Goal: Task Accomplishment & Management: Complete application form

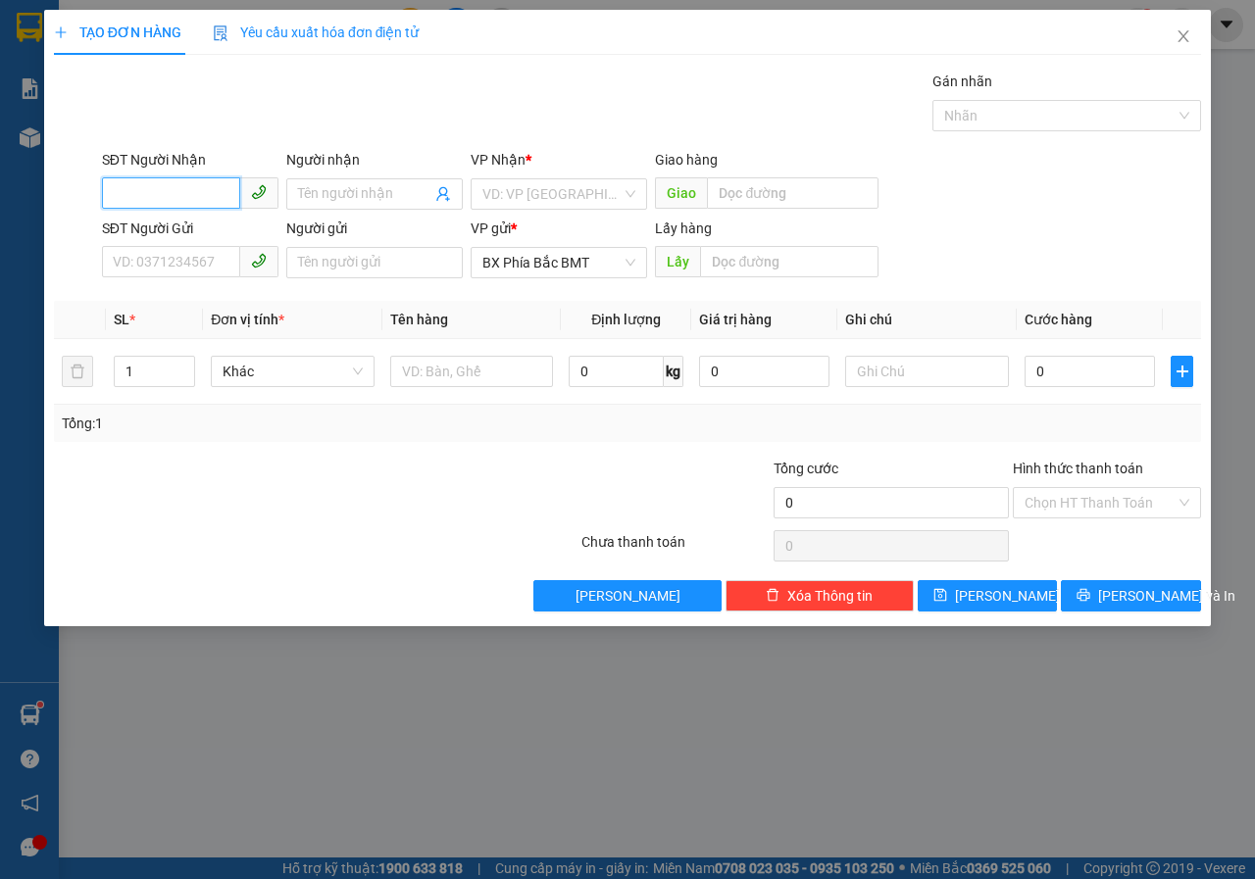
click at [175, 196] on input "SĐT Người Nhận" at bounding box center [171, 192] width 138 height 31
type input "0354052829"
click at [328, 183] on input "Người nhận" at bounding box center [364, 194] width 133 height 22
type input "[PERSON_NAME]"
click at [557, 201] on input "search" at bounding box center [551, 193] width 139 height 29
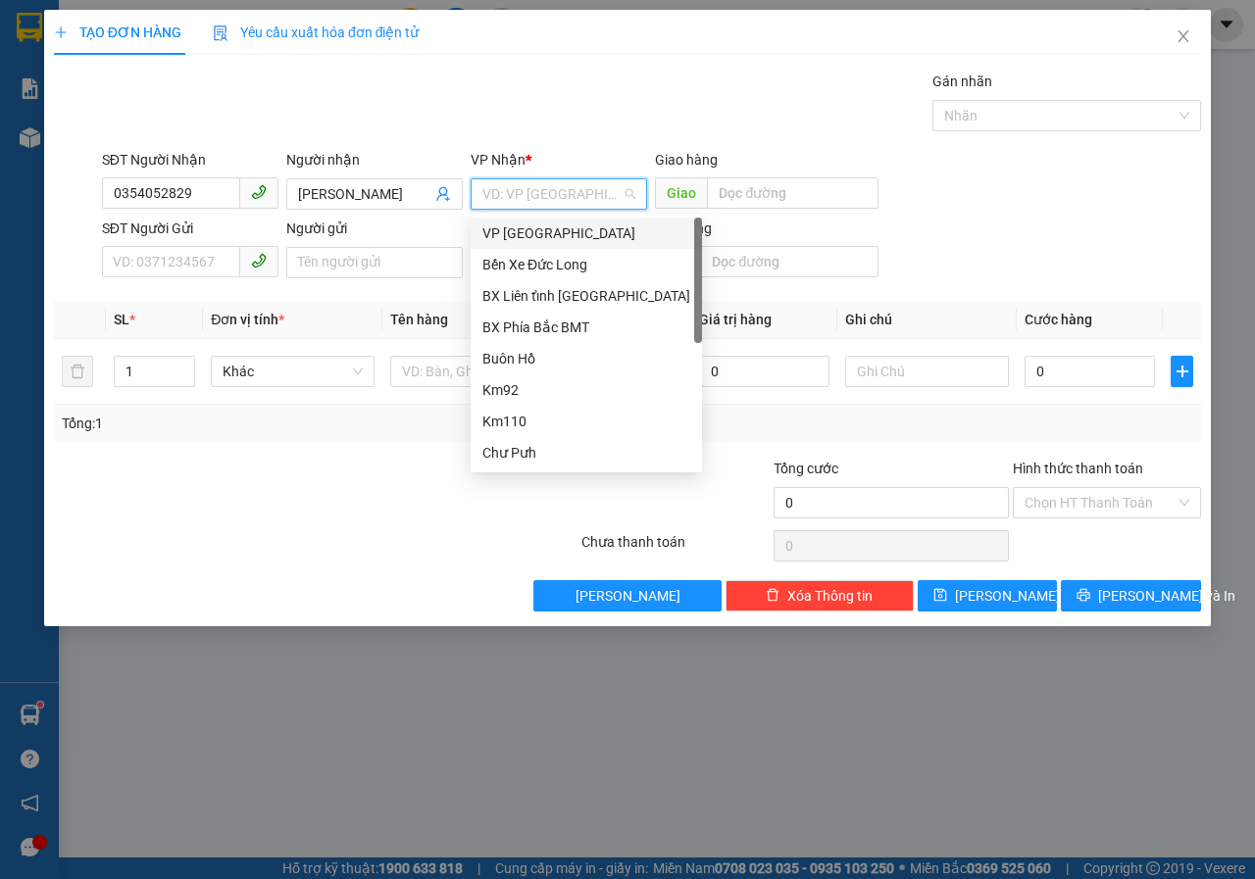
click at [541, 234] on div "VP [GEOGRAPHIC_DATA]" at bounding box center [586, 234] width 208 height 22
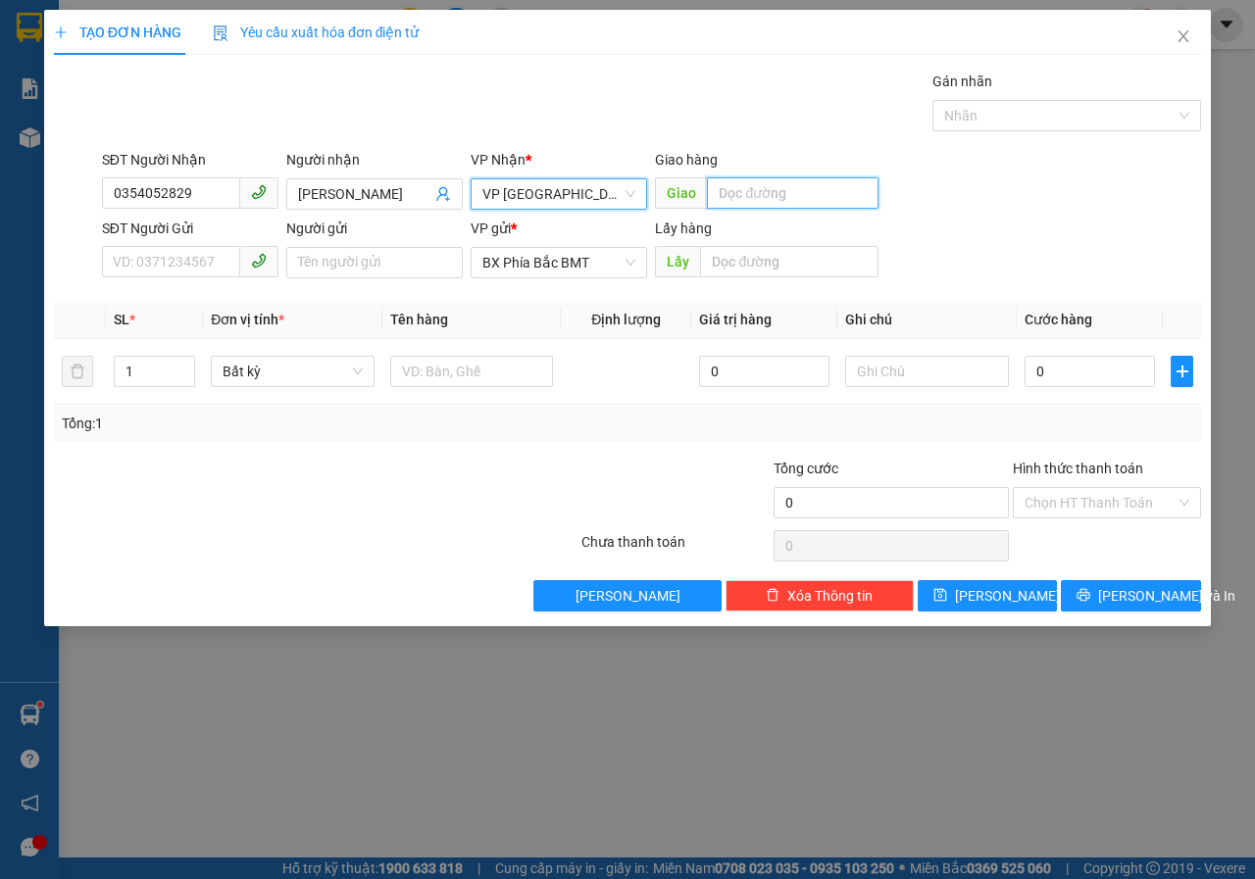
click at [731, 205] on input "text" at bounding box center [792, 192] width 171 height 31
type input "PHI NÔM"
click at [134, 263] on input "SĐT Người Gửi" at bounding box center [171, 261] width 138 height 31
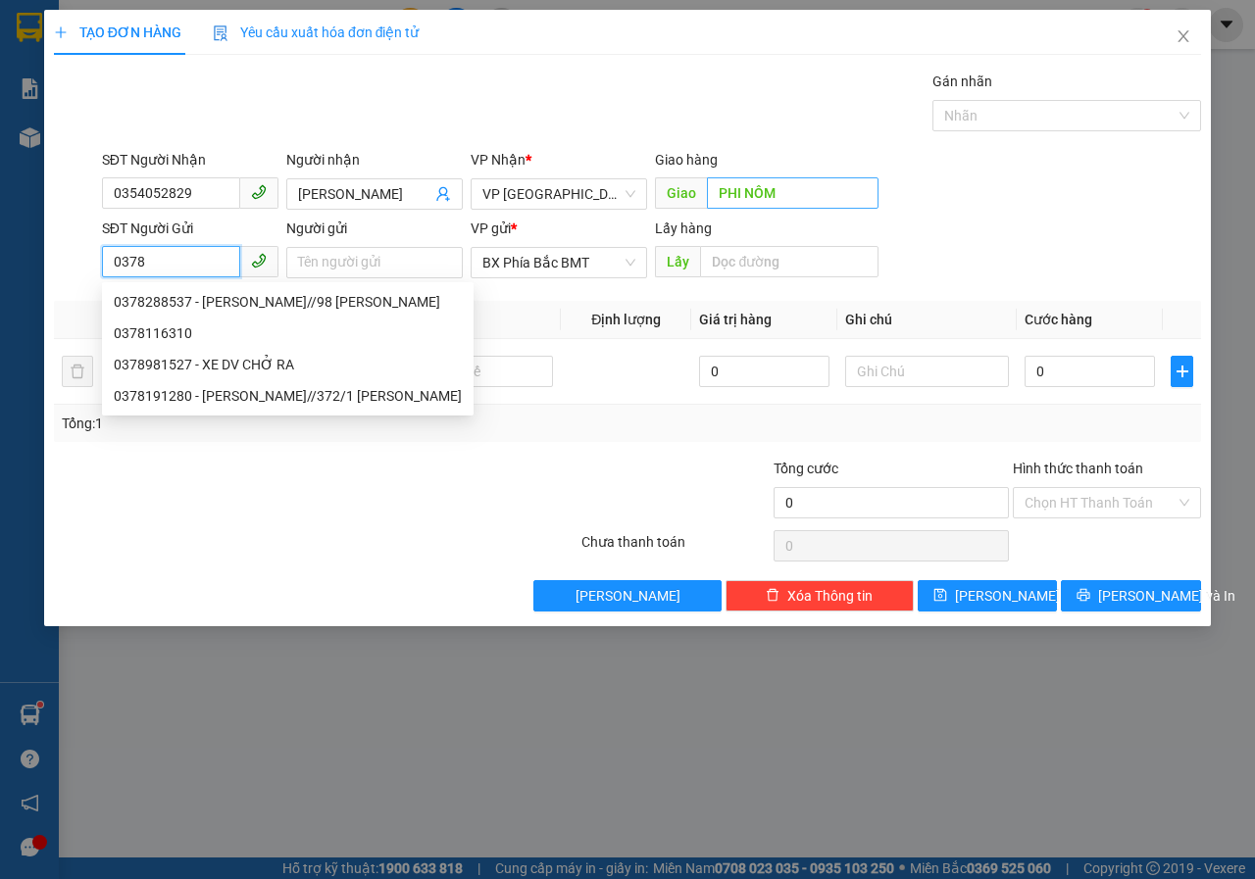
type input "0378"
click at [805, 191] on input "PHI NÔM" at bounding box center [792, 192] width 171 height 31
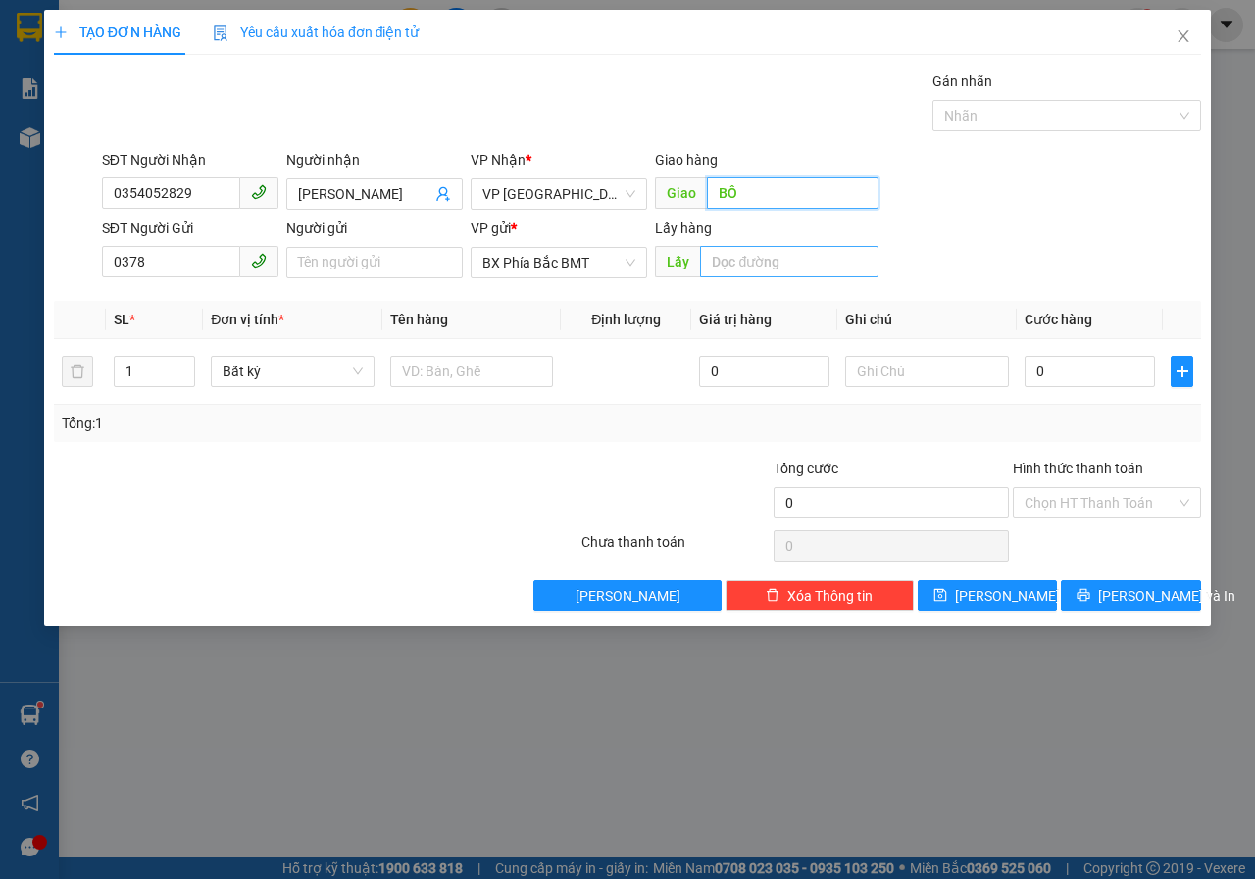
type input "B"
type input "BỒNG LAI"
click at [163, 265] on input "0378" at bounding box center [171, 261] width 138 height 31
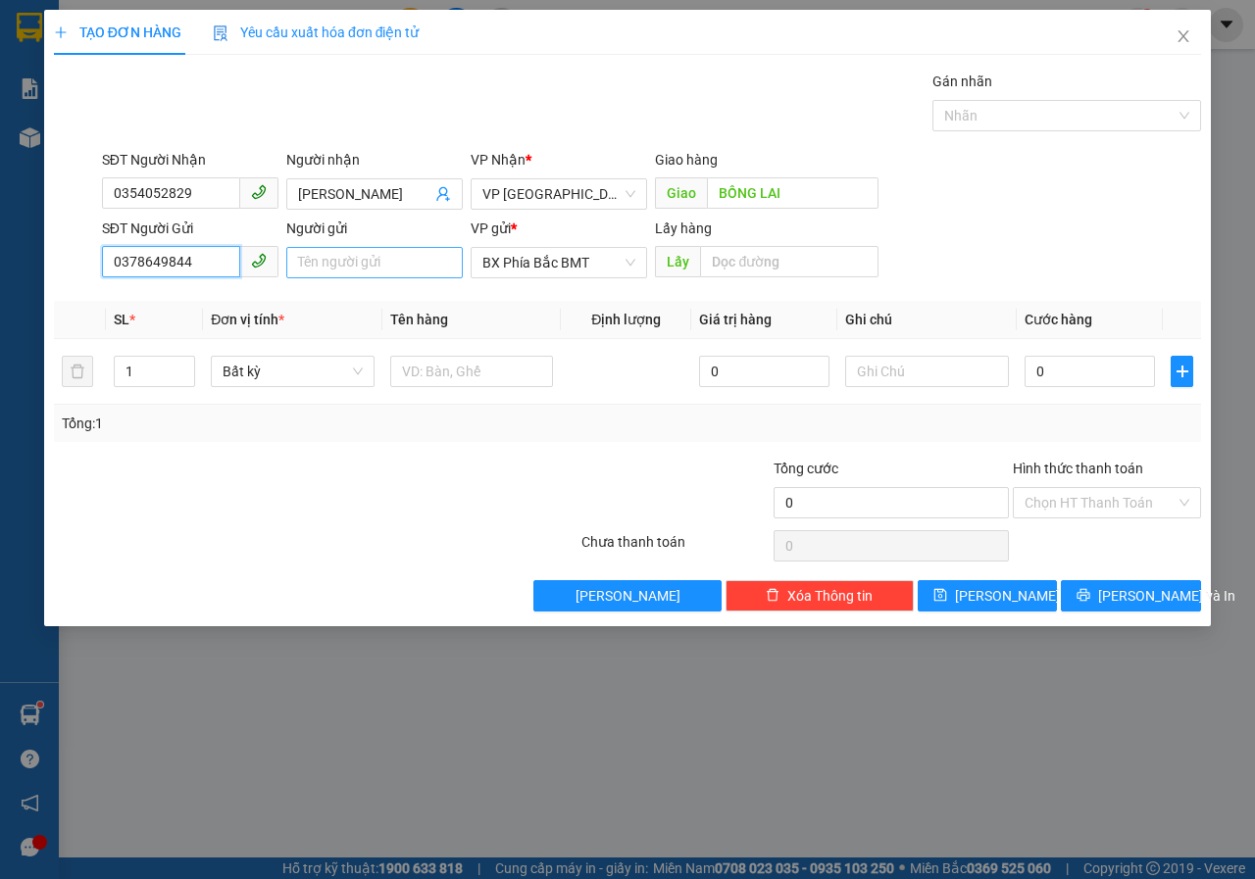
type input "0378649844"
click at [332, 259] on input "Người gửi" at bounding box center [374, 262] width 176 height 31
type input "[PERSON_NAME]"
click at [726, 264] on input "text" at bounding box center [788, 261] width 177 height 31
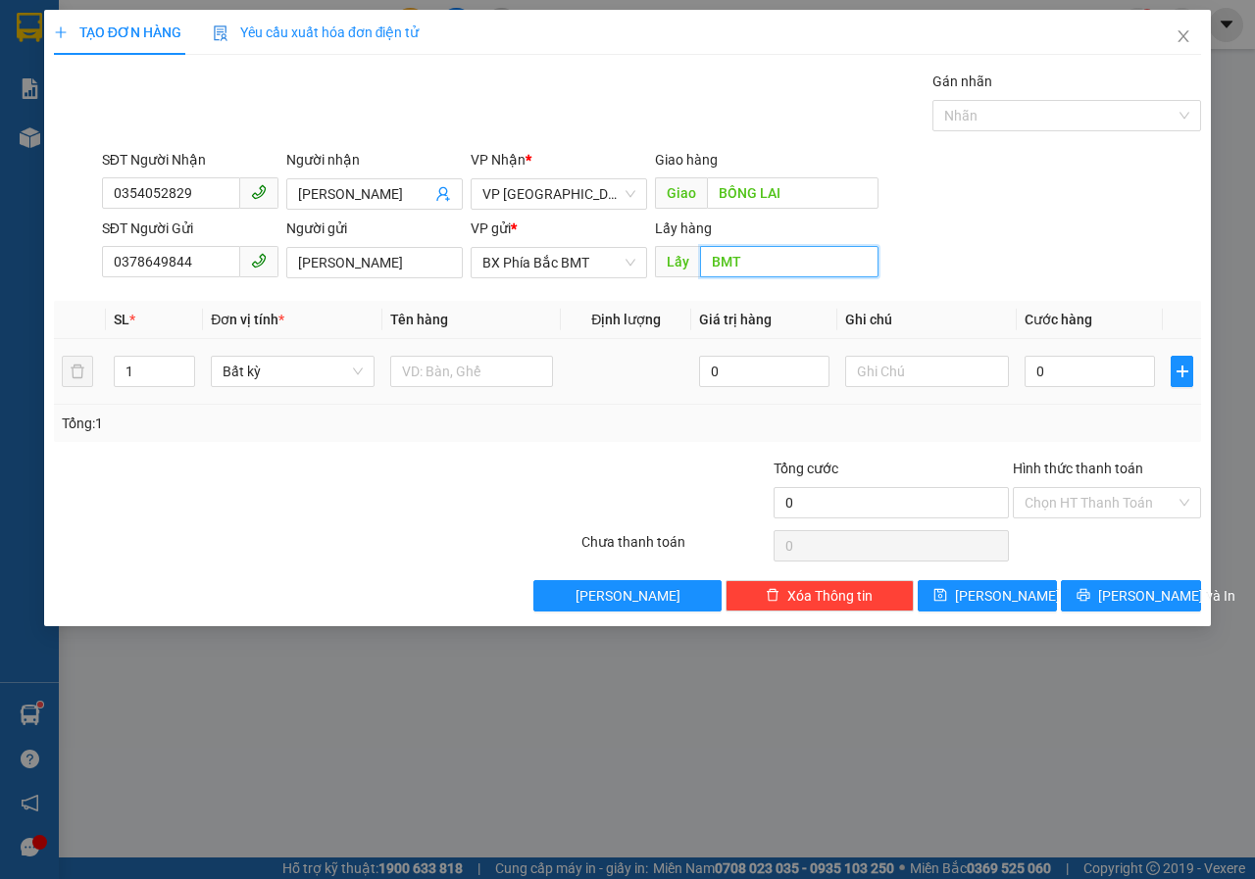
type input "BMT"
click at [502, 389] on div at bounding box center [472, 371] width 164 height 39
click at [494, 372] on input "text" at bounding box center [472, 371] width 164 height 31
type input "D"
type input "ĐT [PERSON_NAME]"
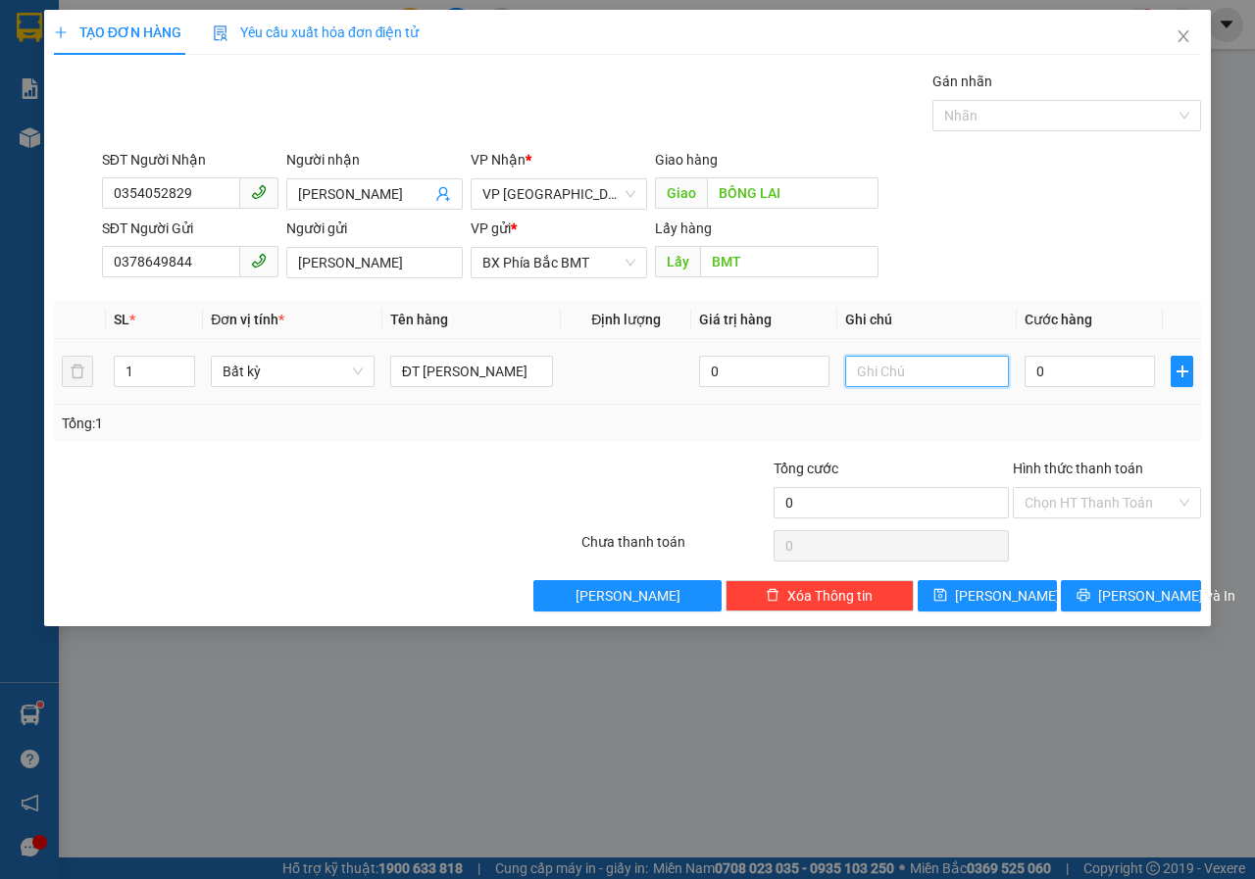
click at [880, 364] on input "text" at bounding box center [927, 371] width 164 height 31
click at [777, 371] on input "0" at bounding box center [764, 371] width 130 height 31
drag, startPoint x: 777, startPoint y: 371, endPoint x: 573, endPoint y: 357, distance: 204.3
click at [573, 357] on tr "1 Bất kỳ ĐT SAM SUNG 02 0" at bounding box center [627, 372] width 1147 height 66
type input "2.000.000"
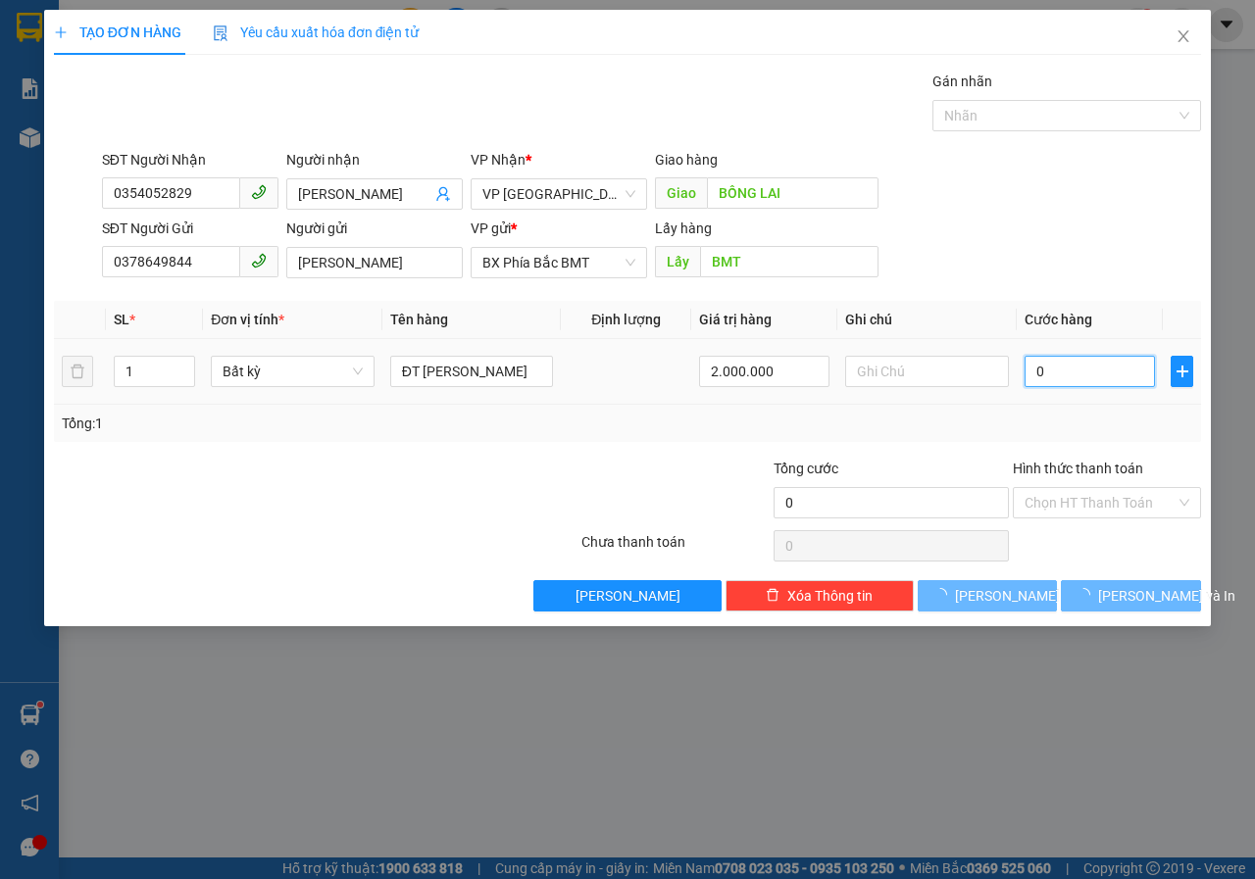
click at [1072, 371] on input "0" at bounding box center [1089, 371] width 130 height 31
type input "7"
type input "70"
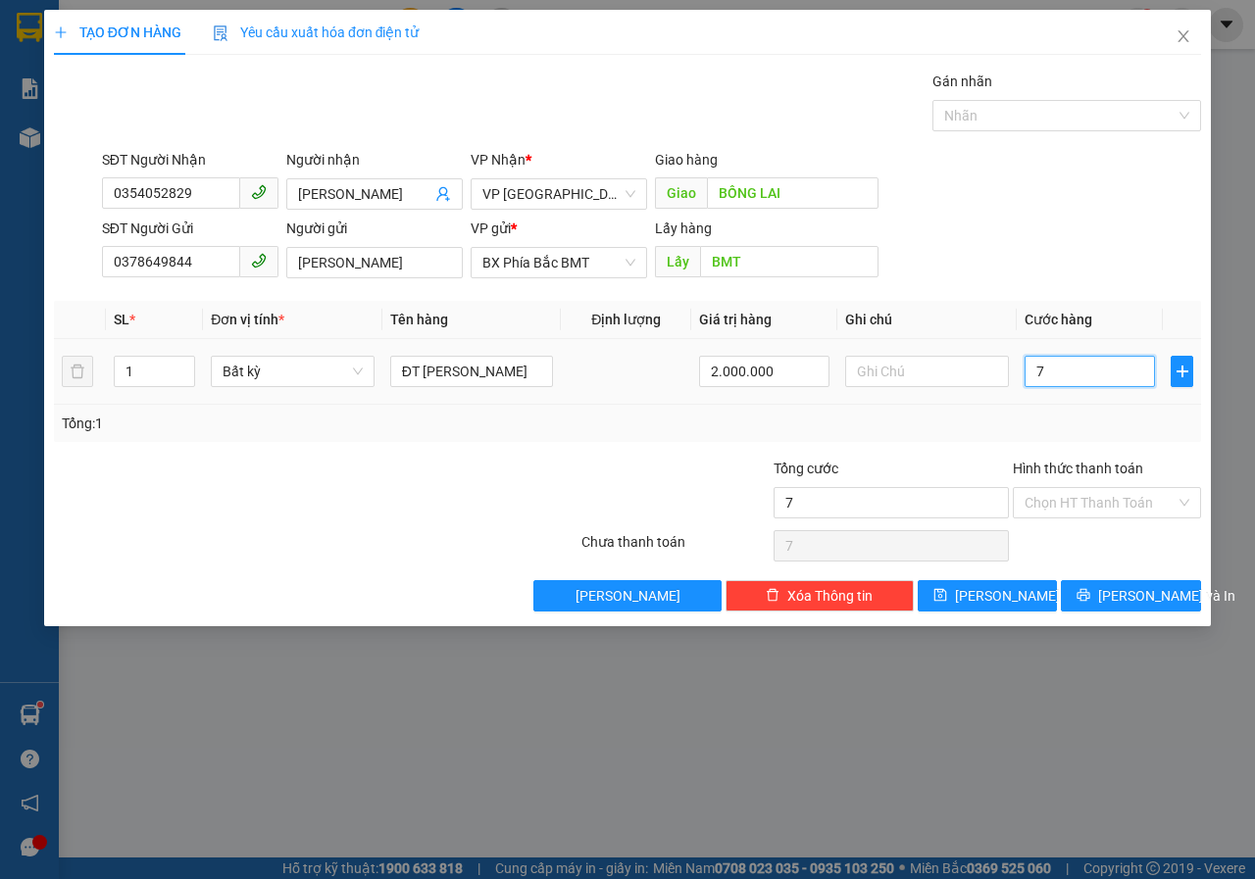
type input "70"
type input "700"
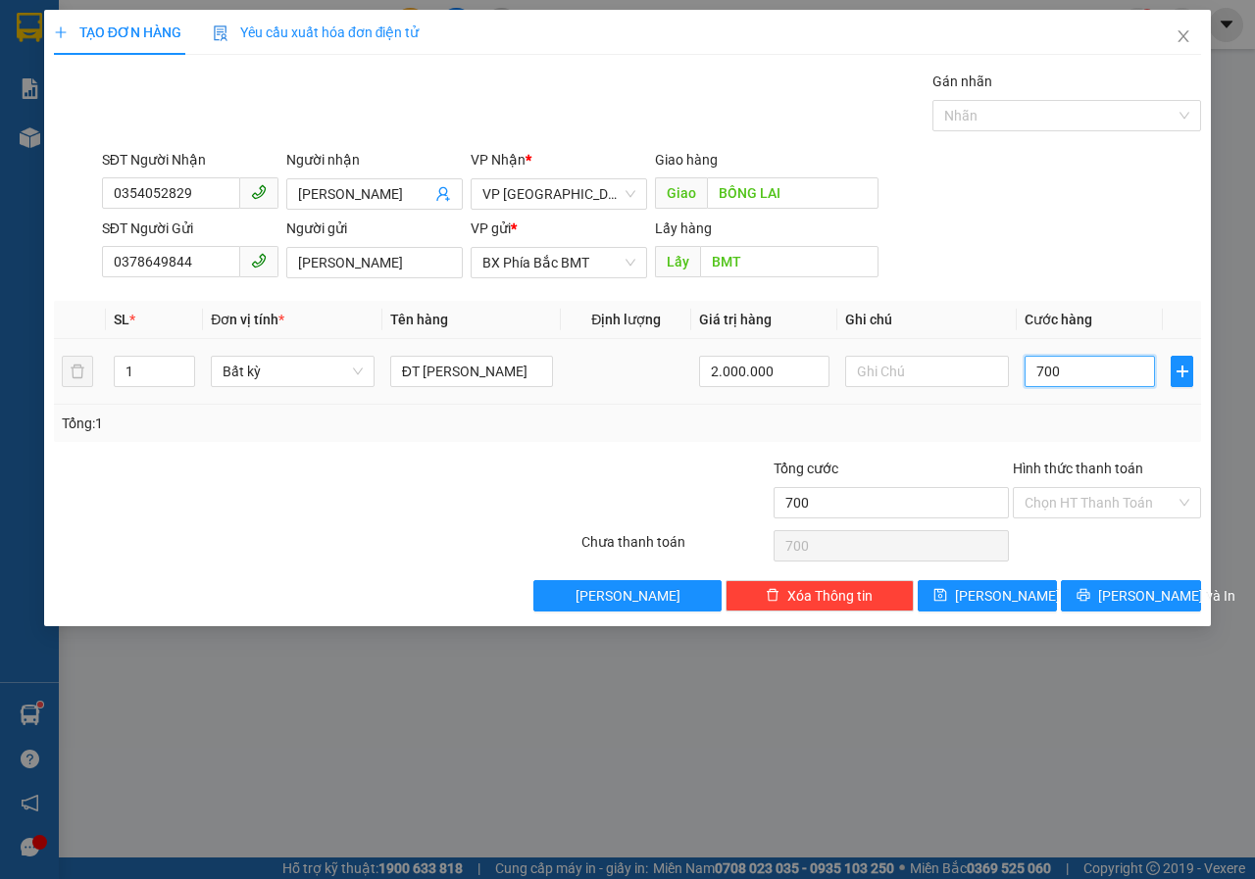
type input "7.000"
type input "70.000"
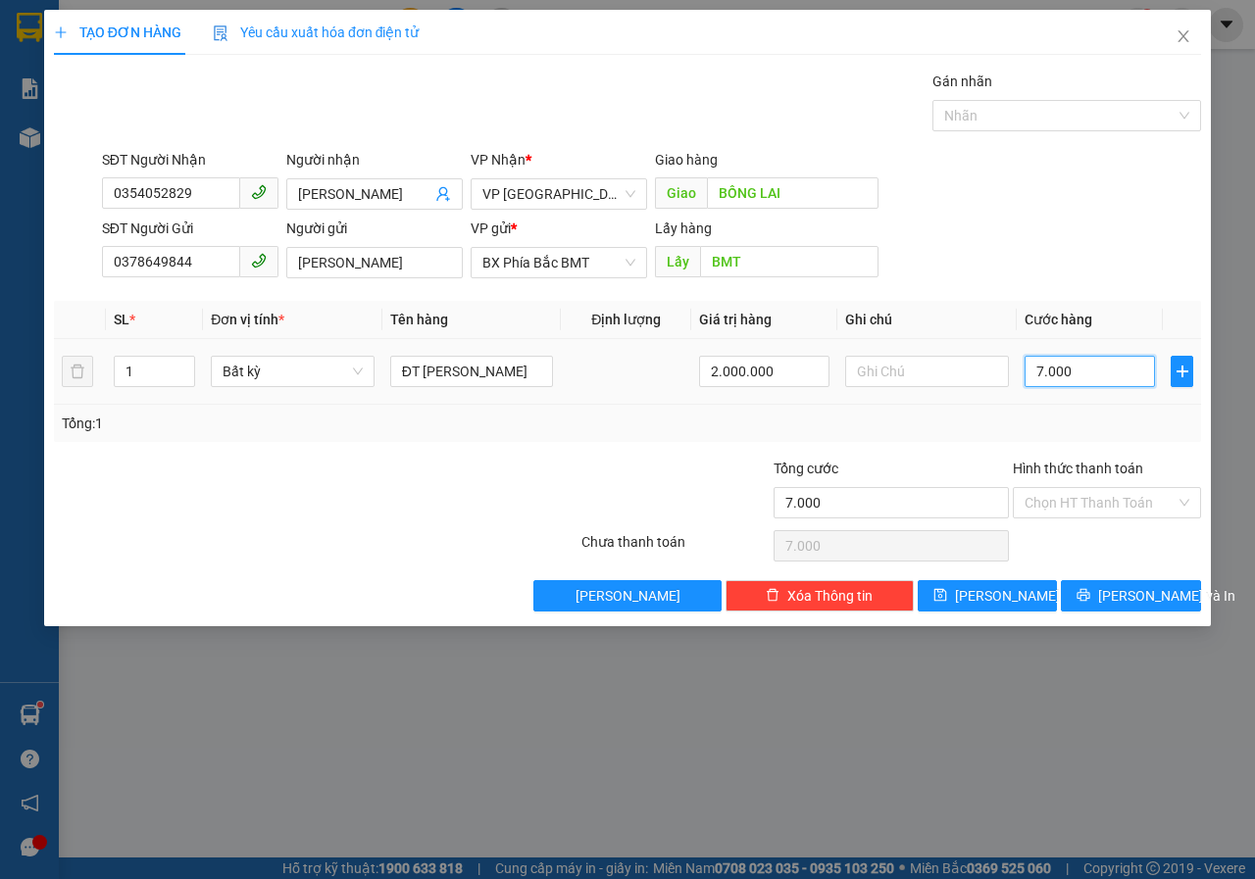
type input "70.000"
click at [1086, 496] on input "Hình thức thanh toán" at bounding box center [1099, 502] width 151 height 29
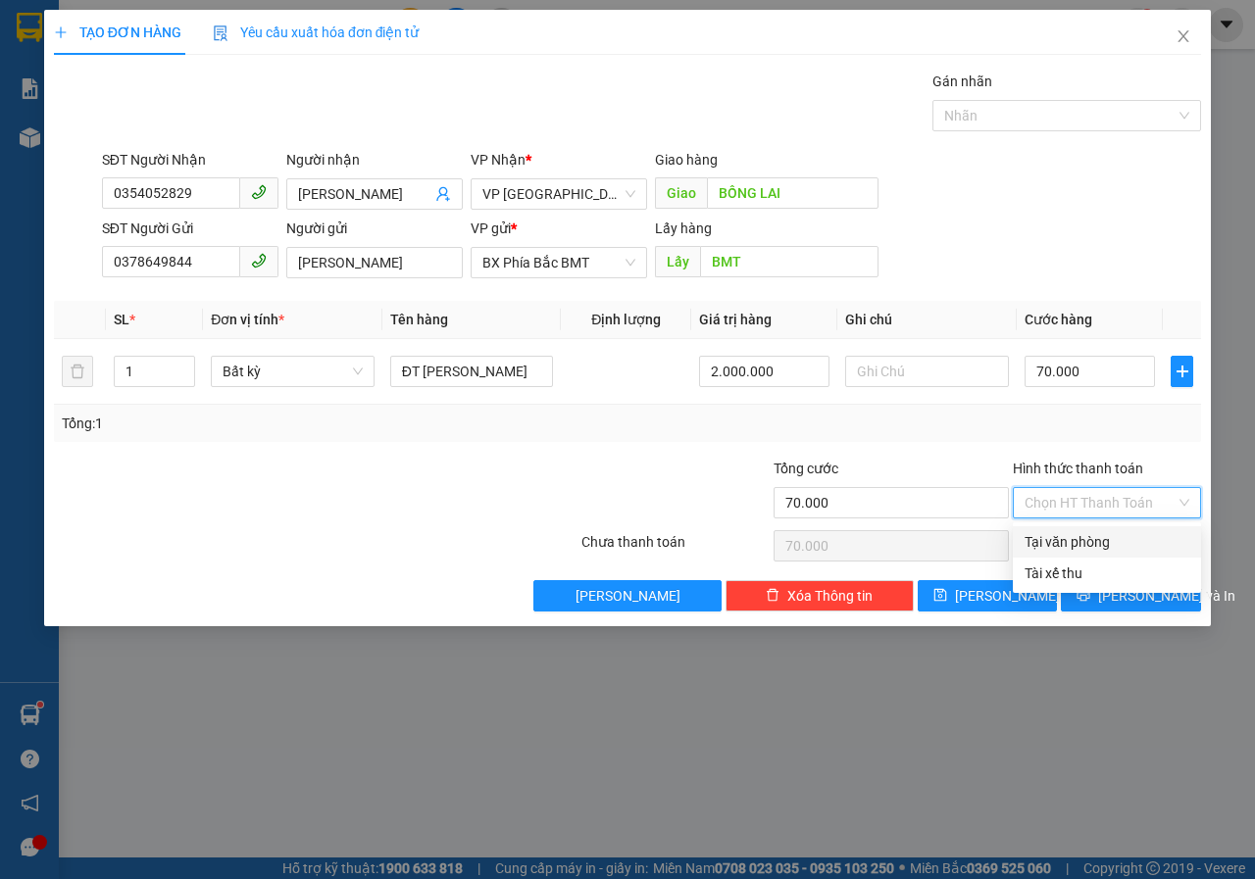
click at [1088, 543] on div "Tại văn phòng" at bounding box center [1106, 542] width 165 height 22
type input "0"
click at [1078, 599] on button "[PERSON_NAME] và In" at bounding box center [1131, 595] width 140 height 31
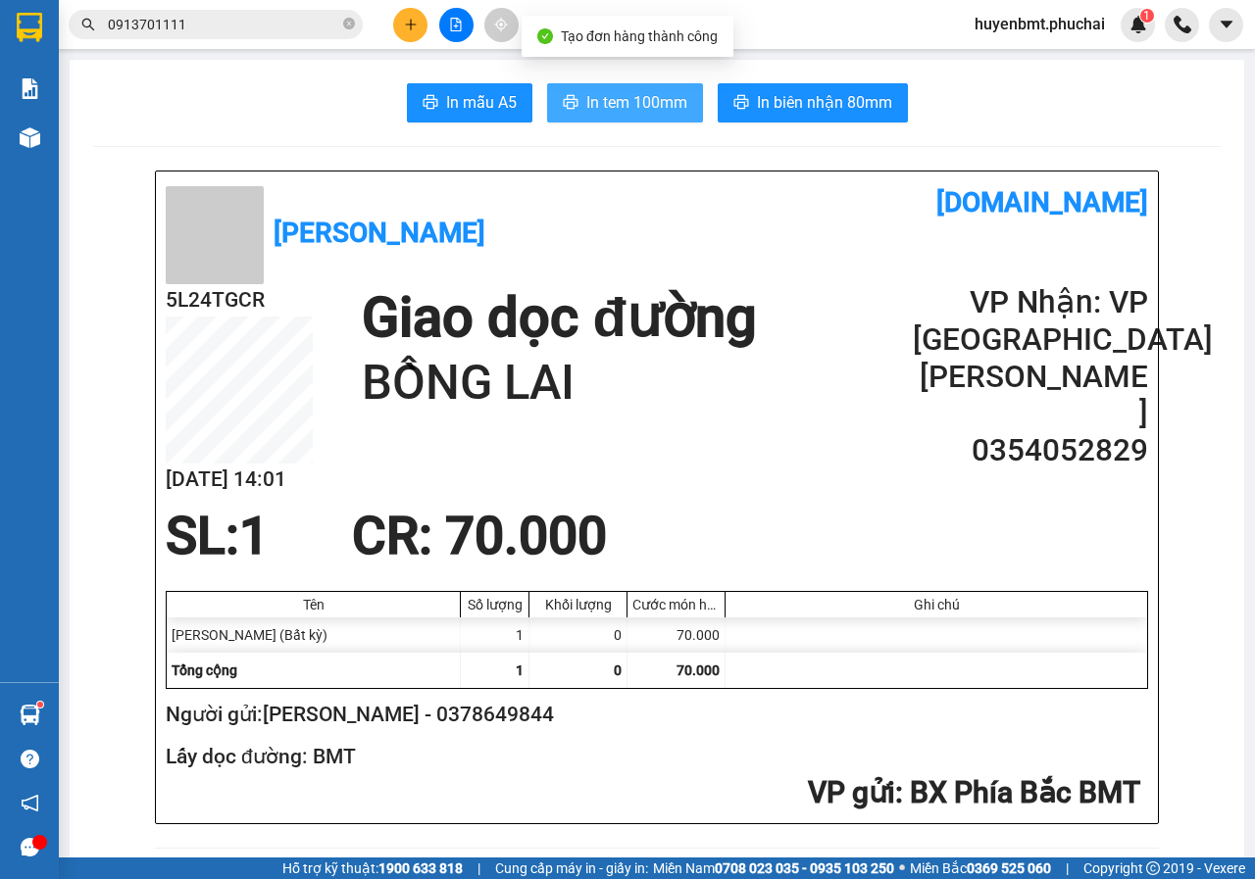
click at [620, 111] on span "In tem 100mm" at bounding box center [636, 102] width 101 height 25
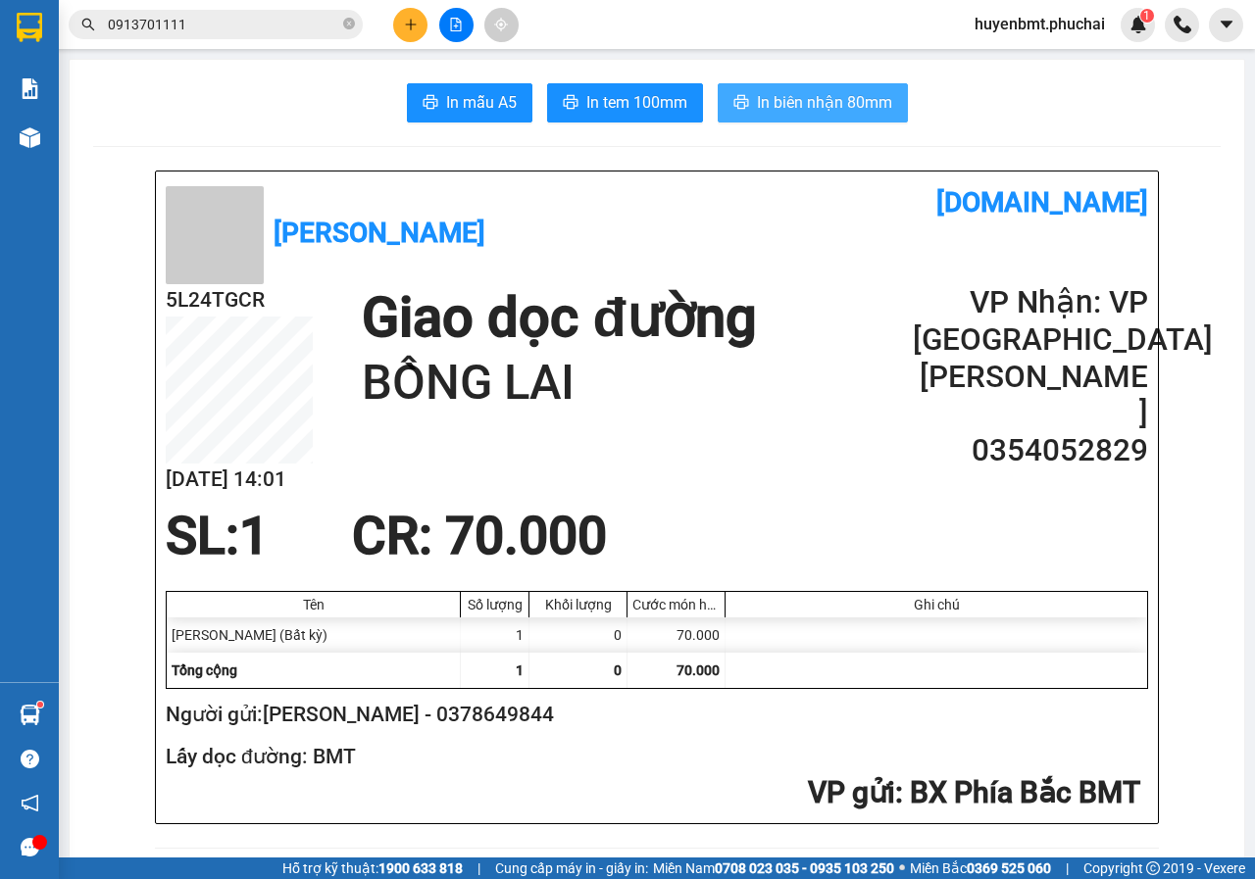
click at [796, 103] on span "In biên nhận 80mm" at bounding box center [824, 102] width 135 height 25
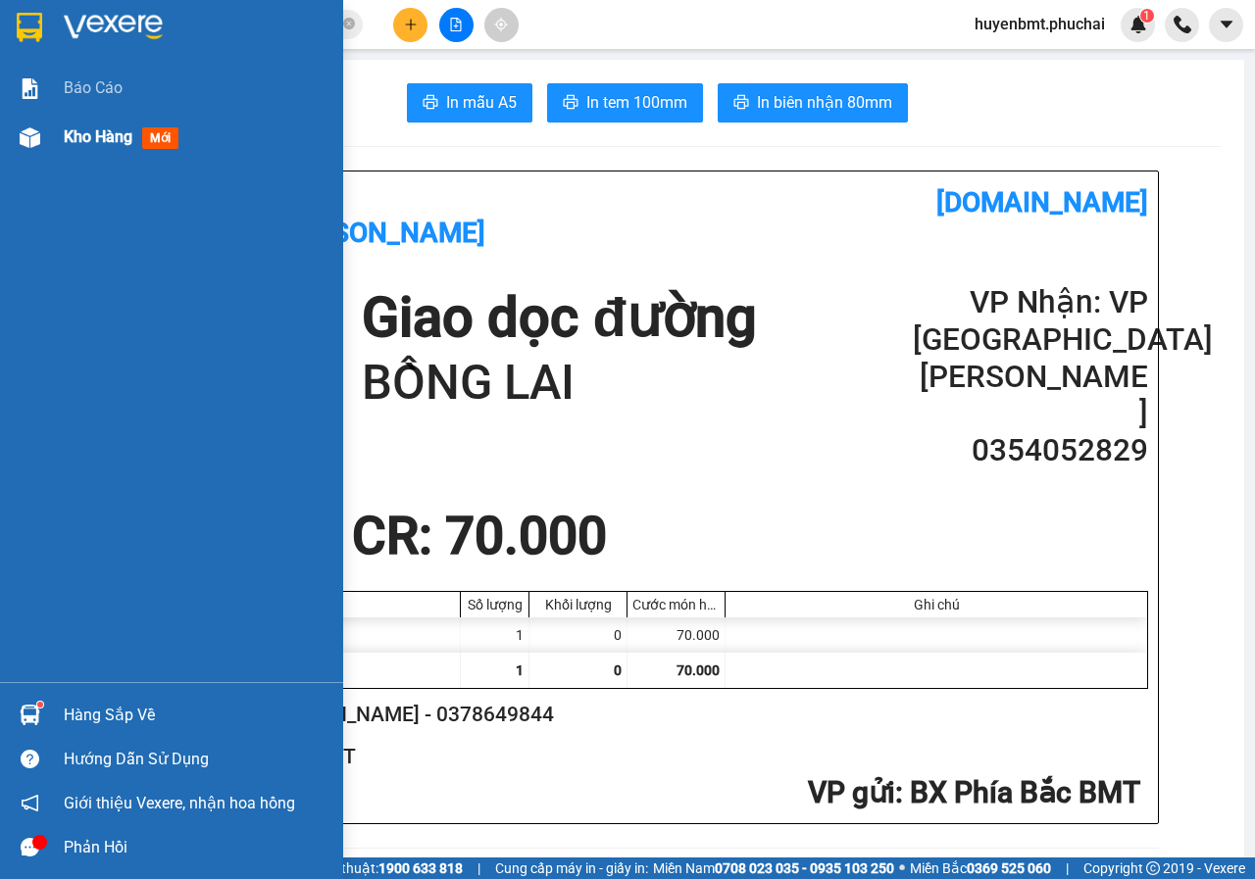
click at [21, 135] on img at bounding box center [30, 137] width 21 height 21
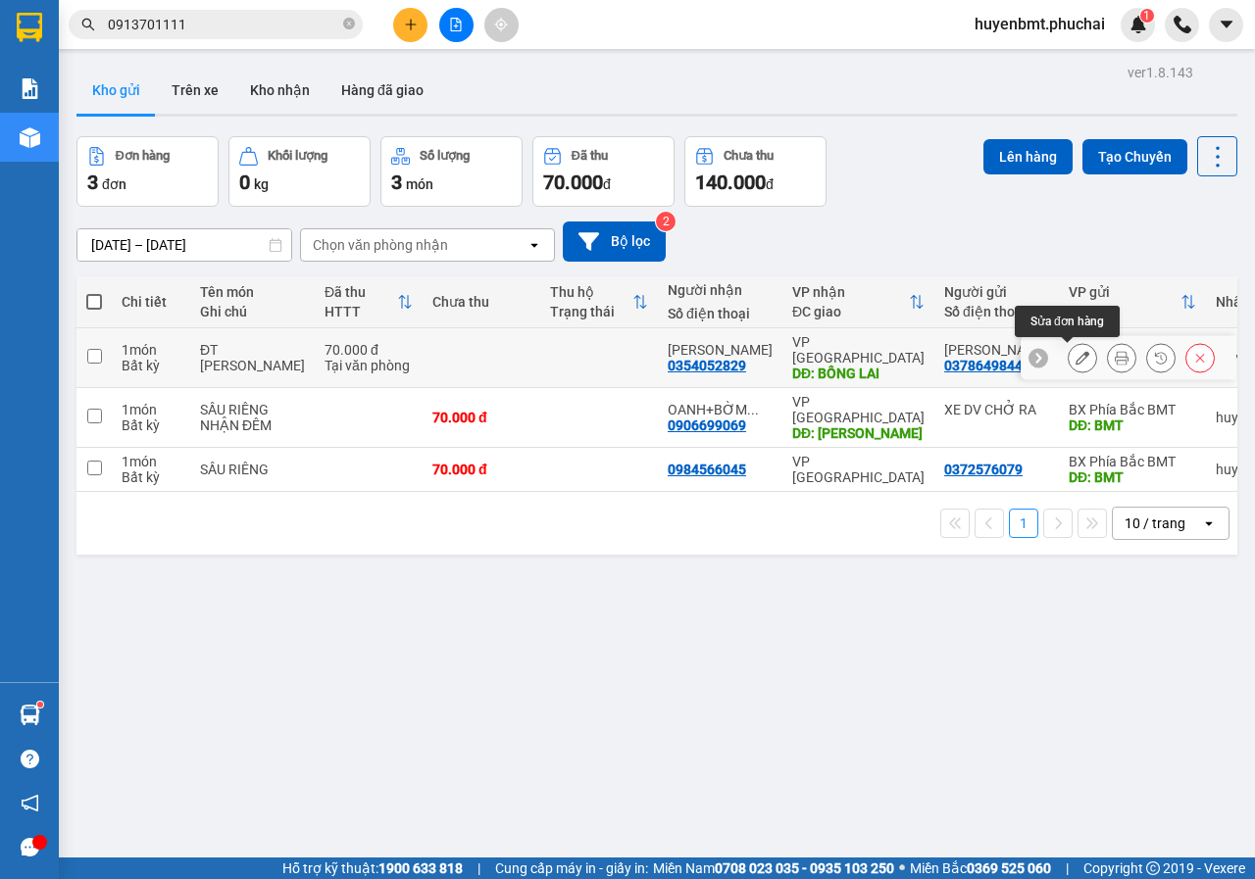
click at [1075, 359] on button at bounding box center [1081, 358] width 27 height 34
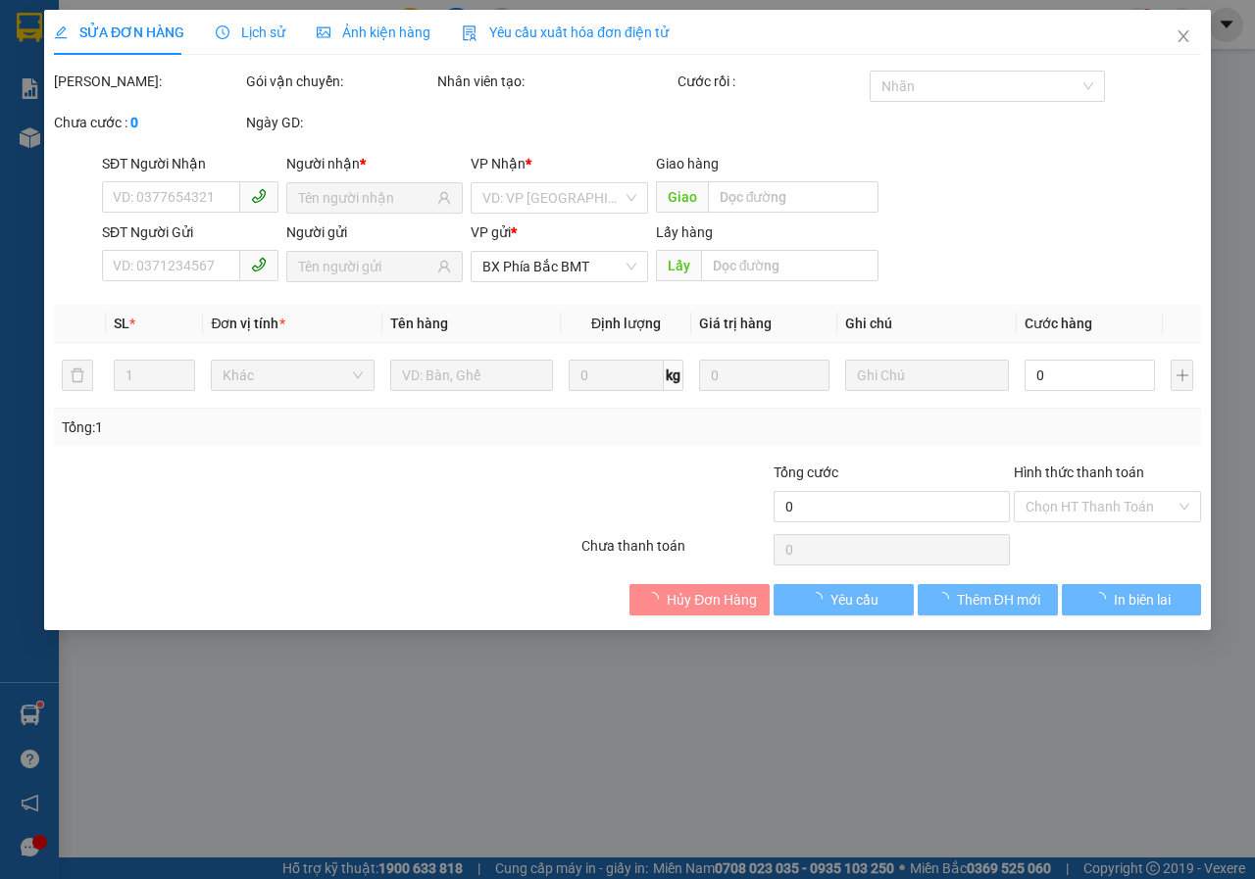
type input "0354052829"
type input "BỒNG LAI"
type input "0378649844"
type input "BMT"
type input "70.000"
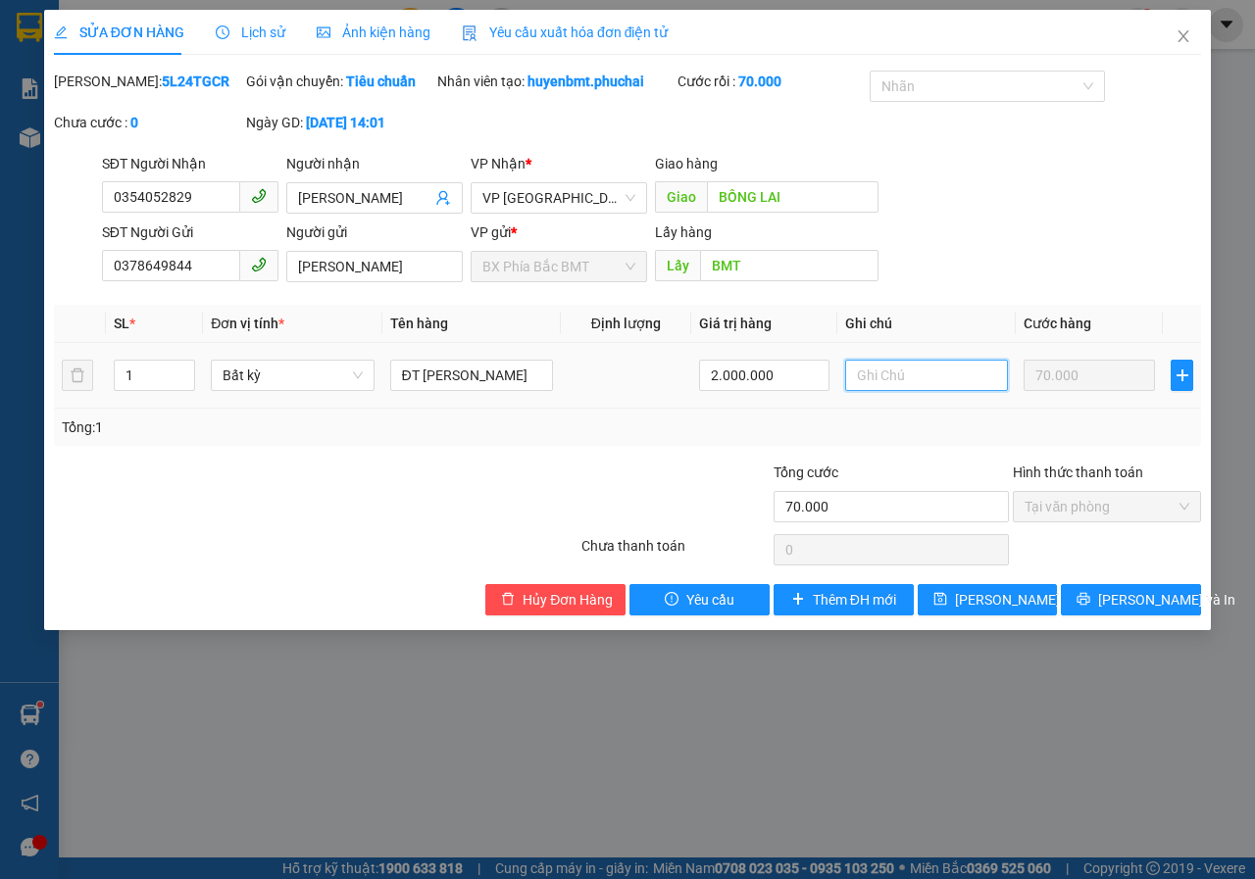
click at [932, 391] on input "text" at bounding box center [926, 375] width 163 height 31
type input "D"
type input "ĐI SÁNG 16/9"
click at [1165, 611] on span "[PERSON_NAME] và In" at bounding box center [1166, 600] width 137 height 22
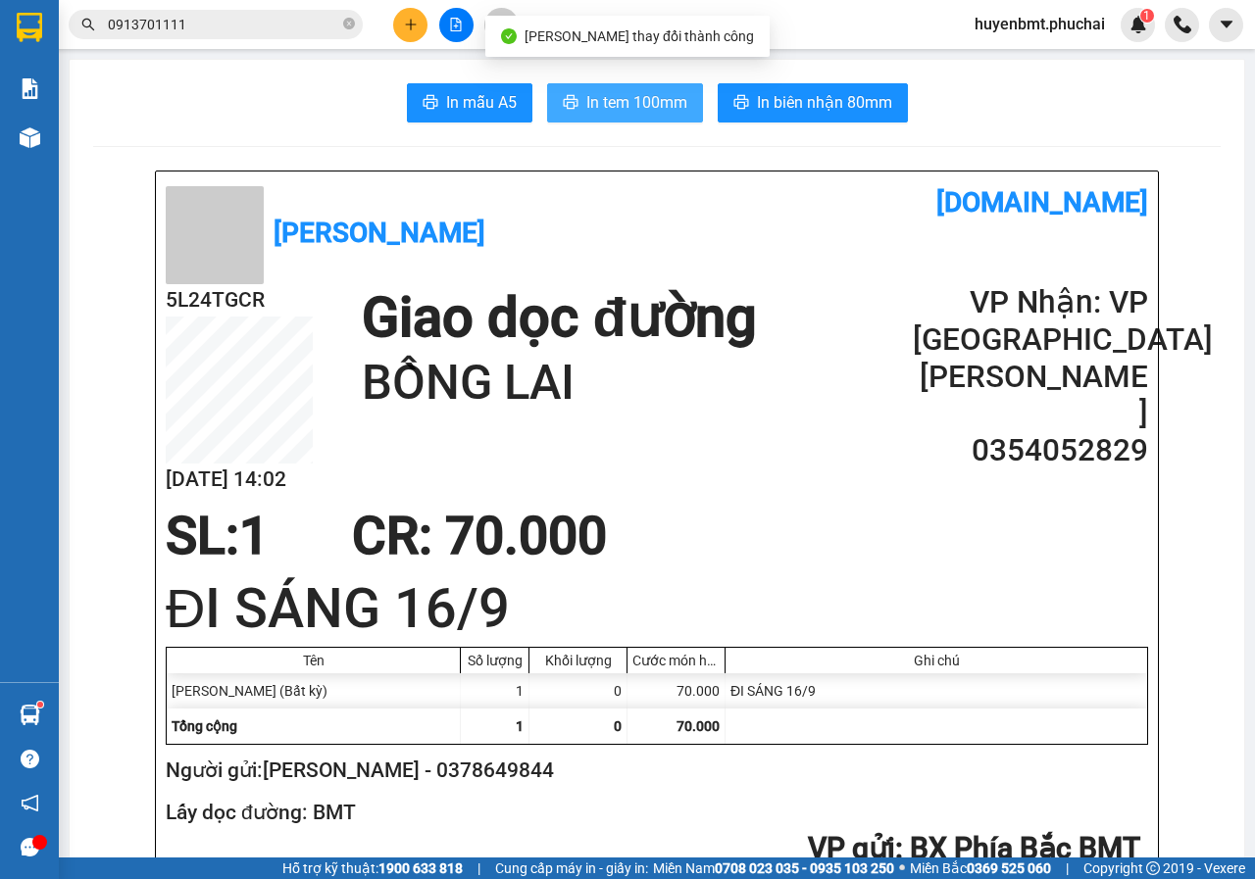
click at [602, 108] on span "In tem 100mm" at bounding box center [636, 102] width 101 height 25
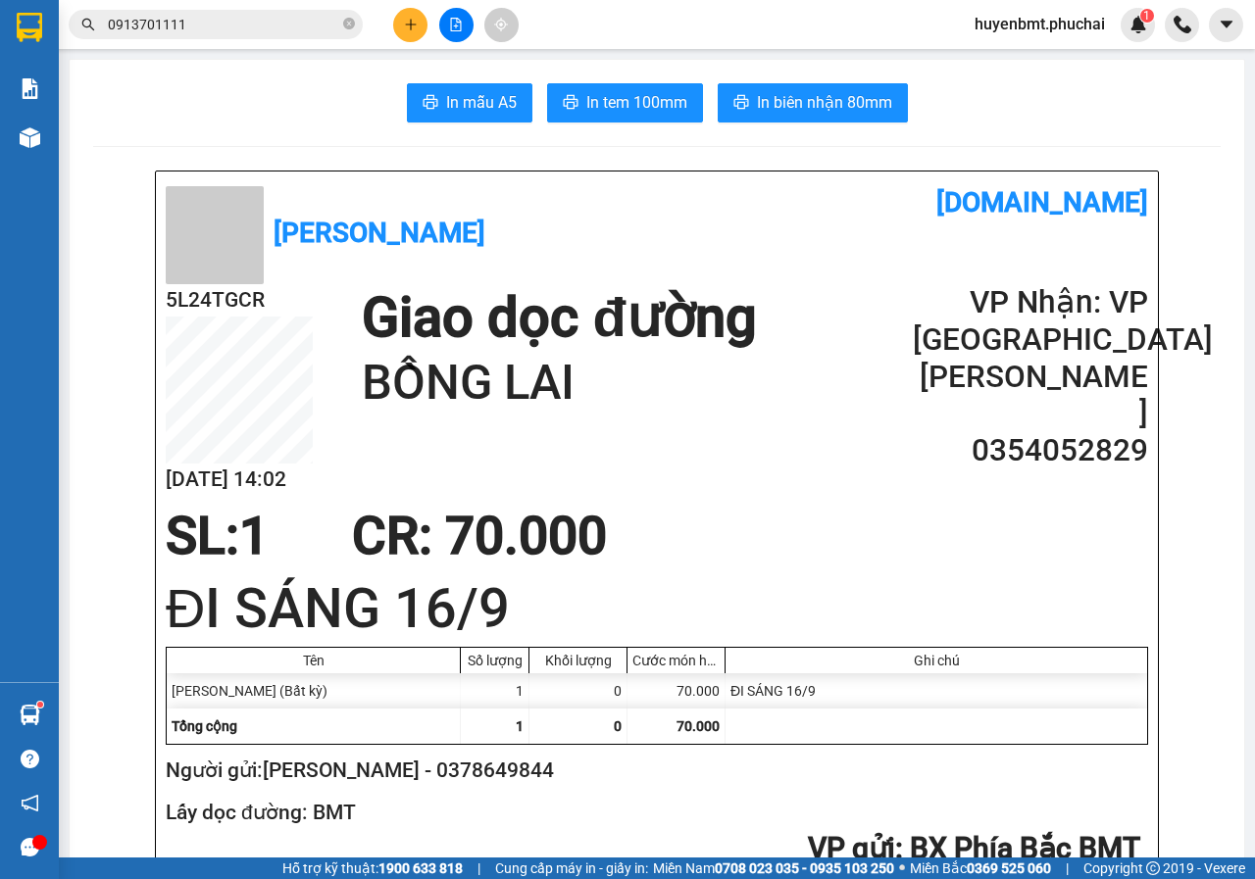
click at [888, 466] on div "5L24TGCR [DATE] 14:02 Giao dọc đường BỒNG LAI VP Nhận: VP Đà Lạt HỒNG PHẤN 0354…" at bounding box center [657, 395] width 982 height 223
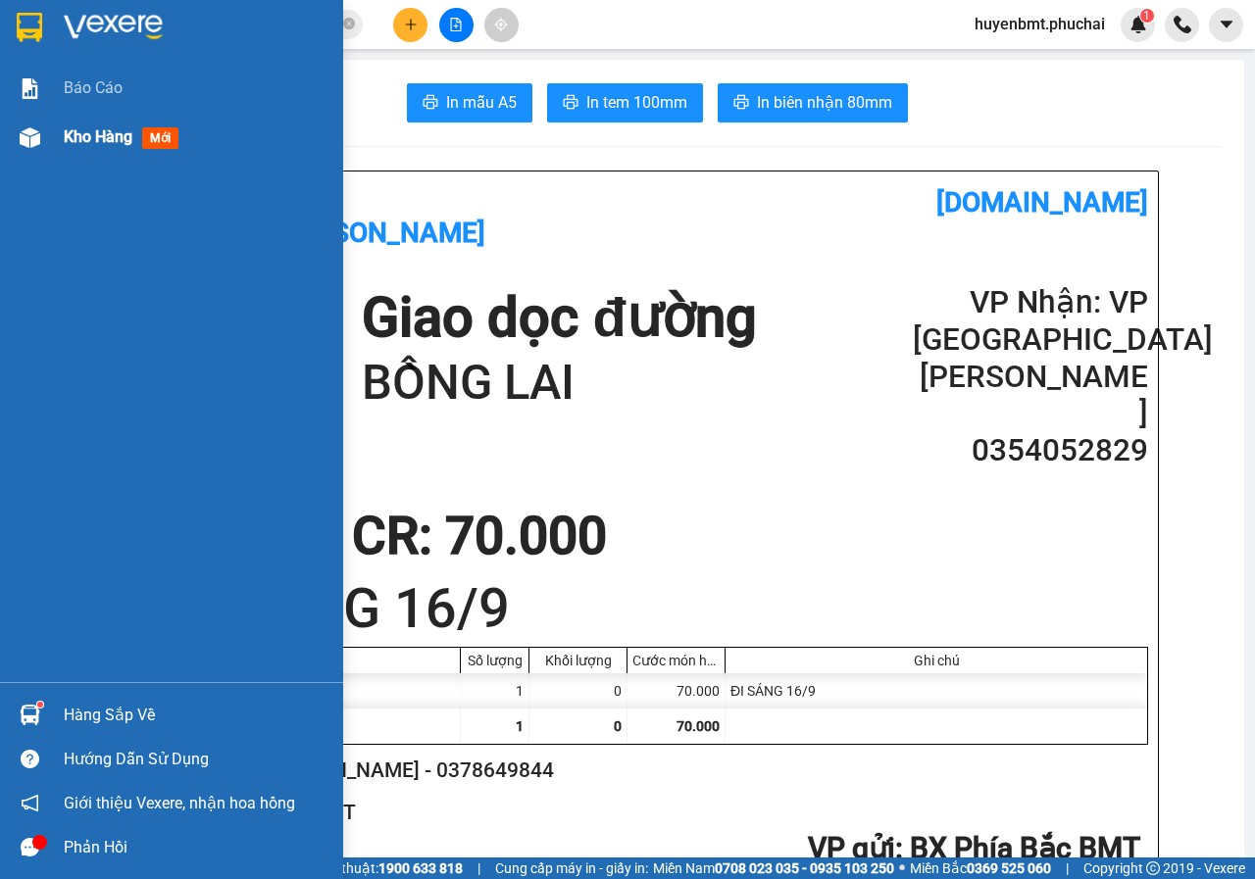
click at [27, 127] on img at bounding box center [30, 137] width 21 height 21
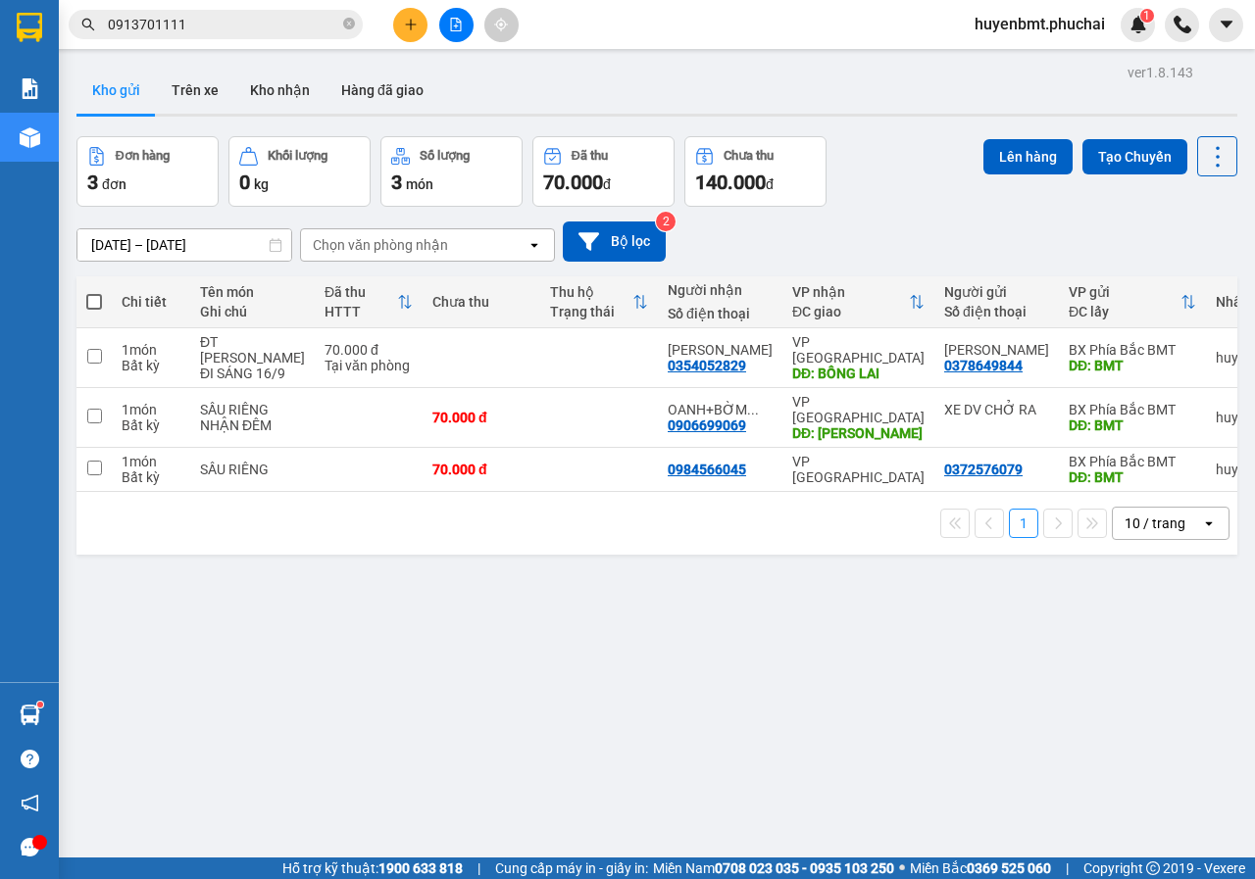
click at [1018, 630] on div "ver 1.8.143 Kho gửi Trên xe Kho nhận Hàng đã giao Đơn hàng 3 đơn Khối lượng 0 k…" at bounding box center [657, 498] width 1176 height 879
click at [526, 584] on div "ver 1.8.143 Kho gửi Trên xe Kho nhận Hàng đã giao Đơn hàng 3 đơn Khối lượng 0 k…" at bounding box center [657, 498] width 1176 height 879
